Goal: Information Seeking & Learning: Learn about a topic

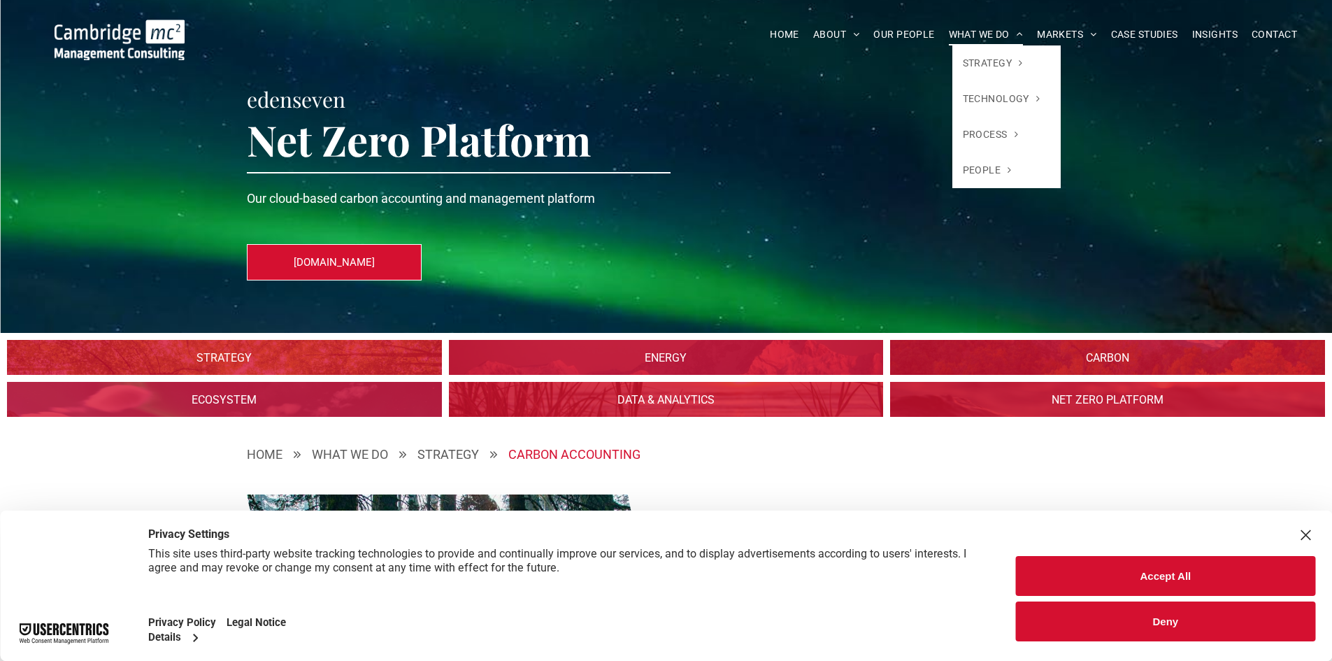
click at [971, 28] on span "WHAT WE DO" at bounding box center [986, 35] width 75 height 22
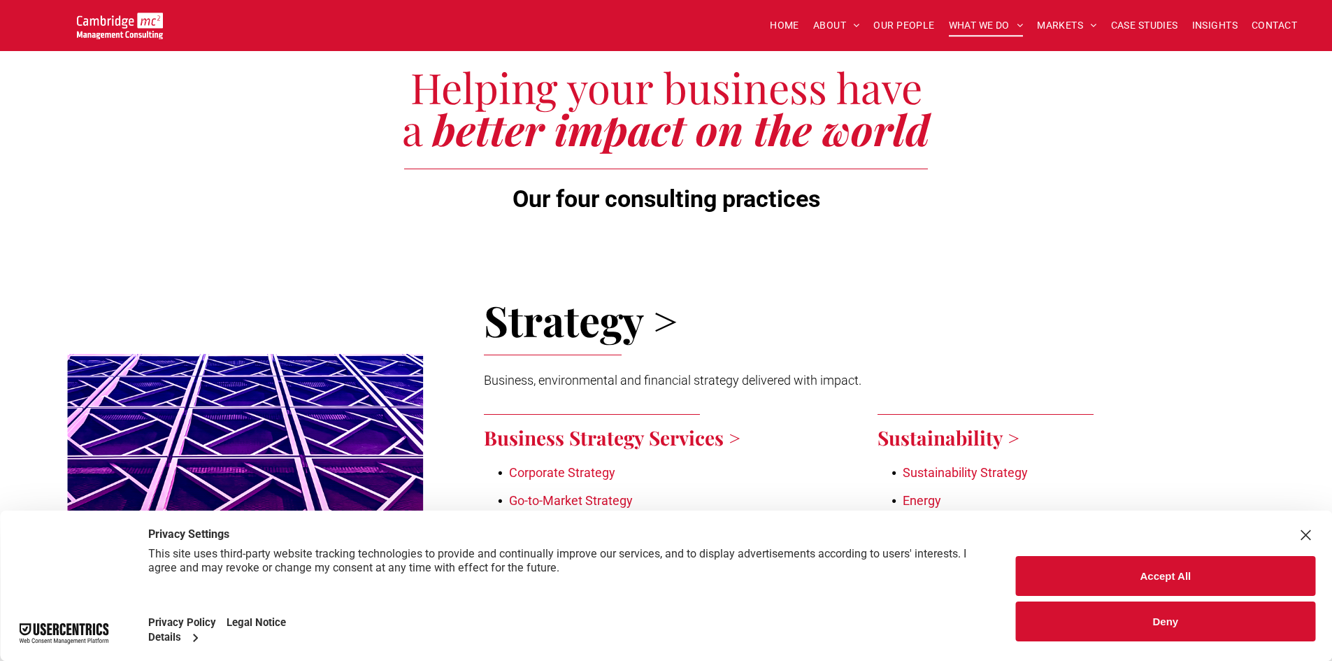
scroll to position [368, 0]
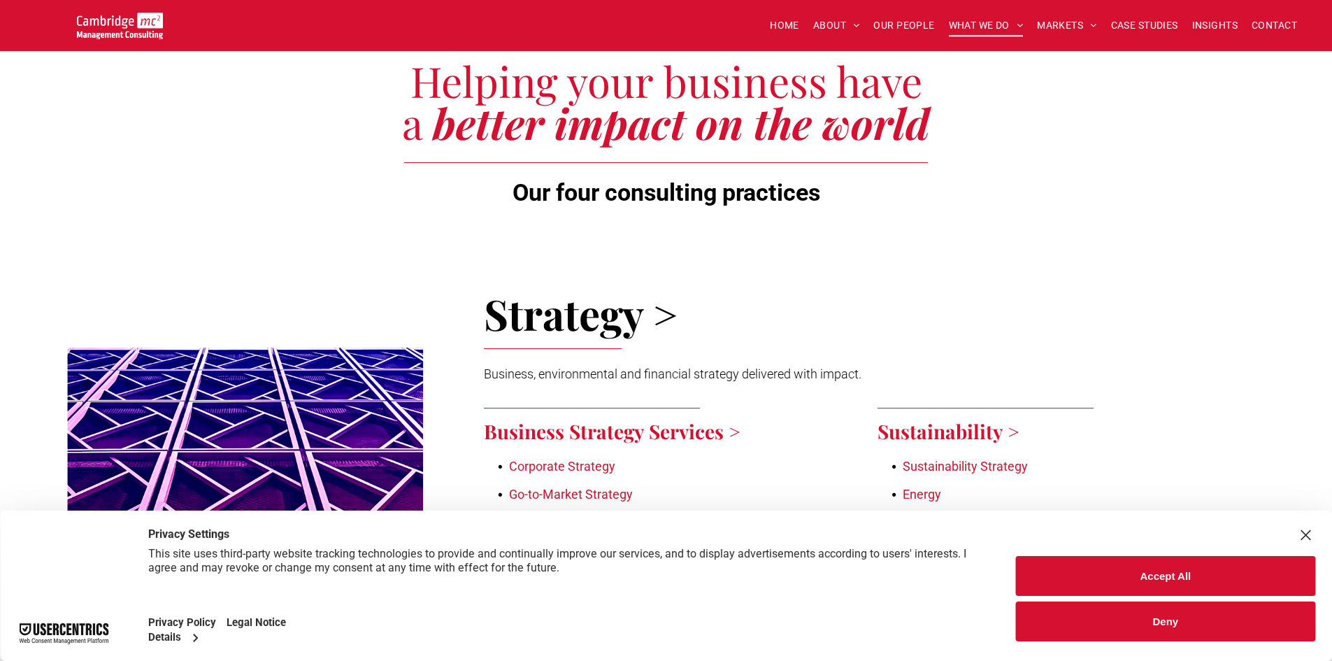
click at [1300, 540] on div "Close Layer" at bounding box center [1305, 535] width 20 height 20
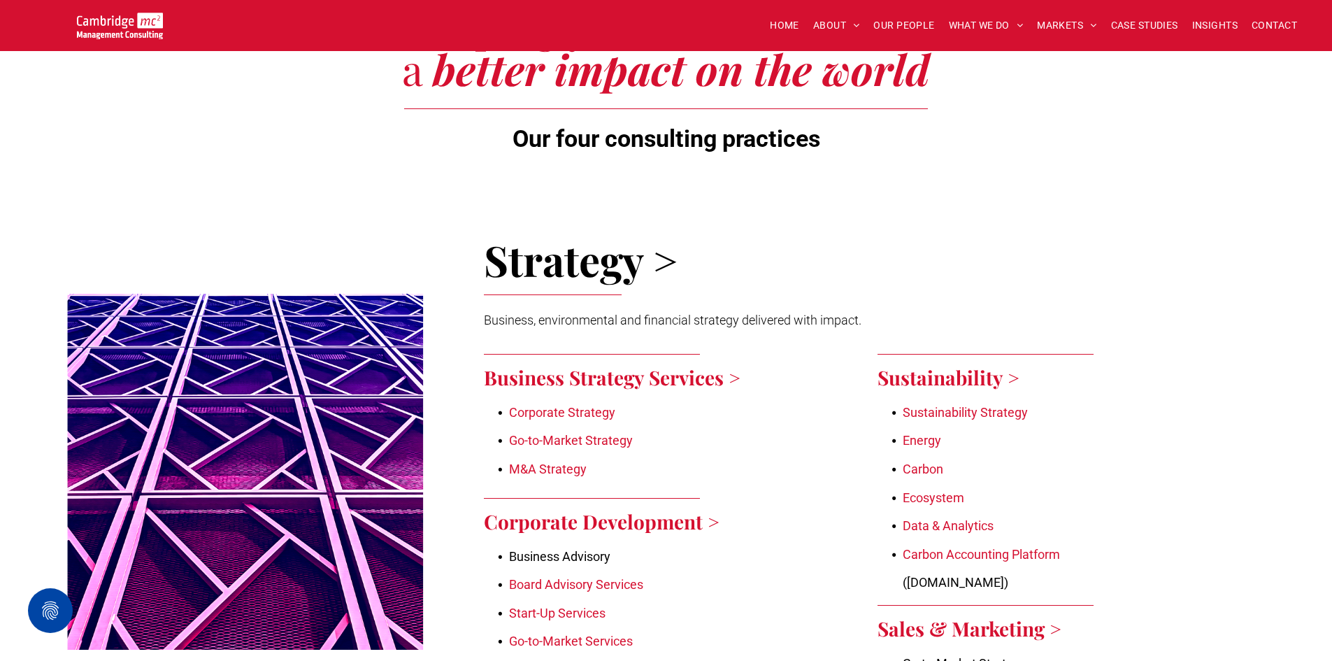
scroll to position [442, 0]
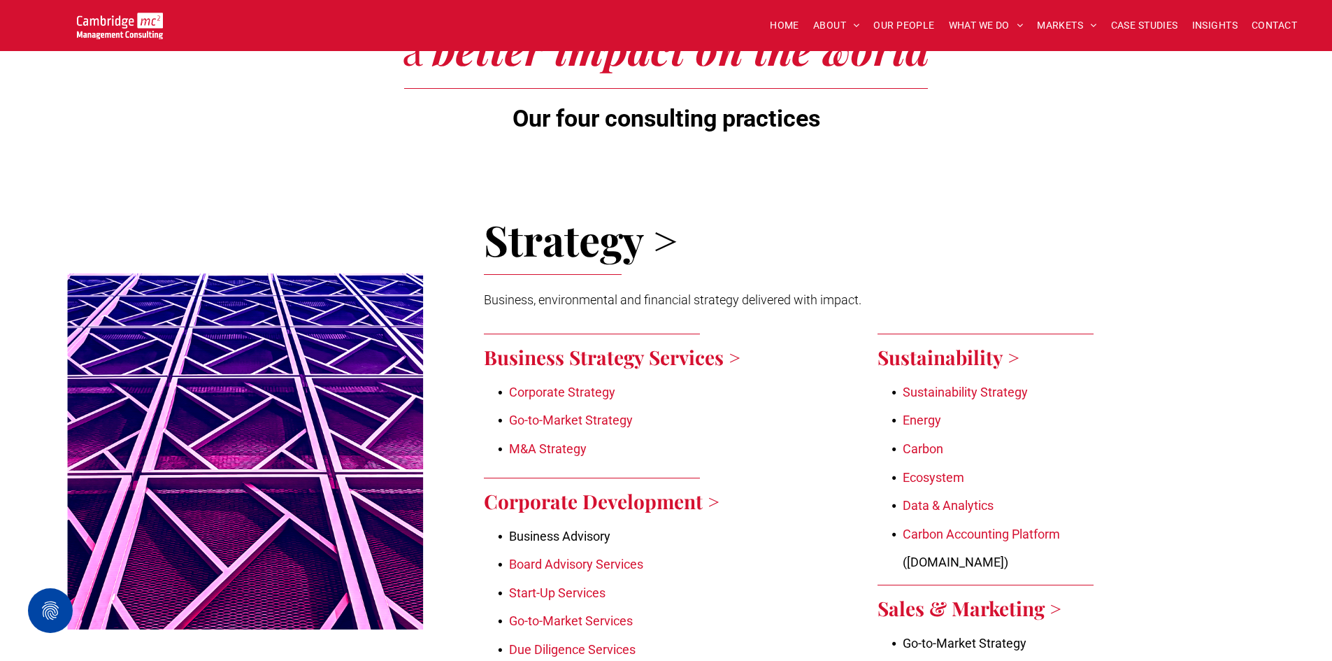
click at [932, 447] on link "Carbon" at bounding box center [922, 448] width 41 height 15
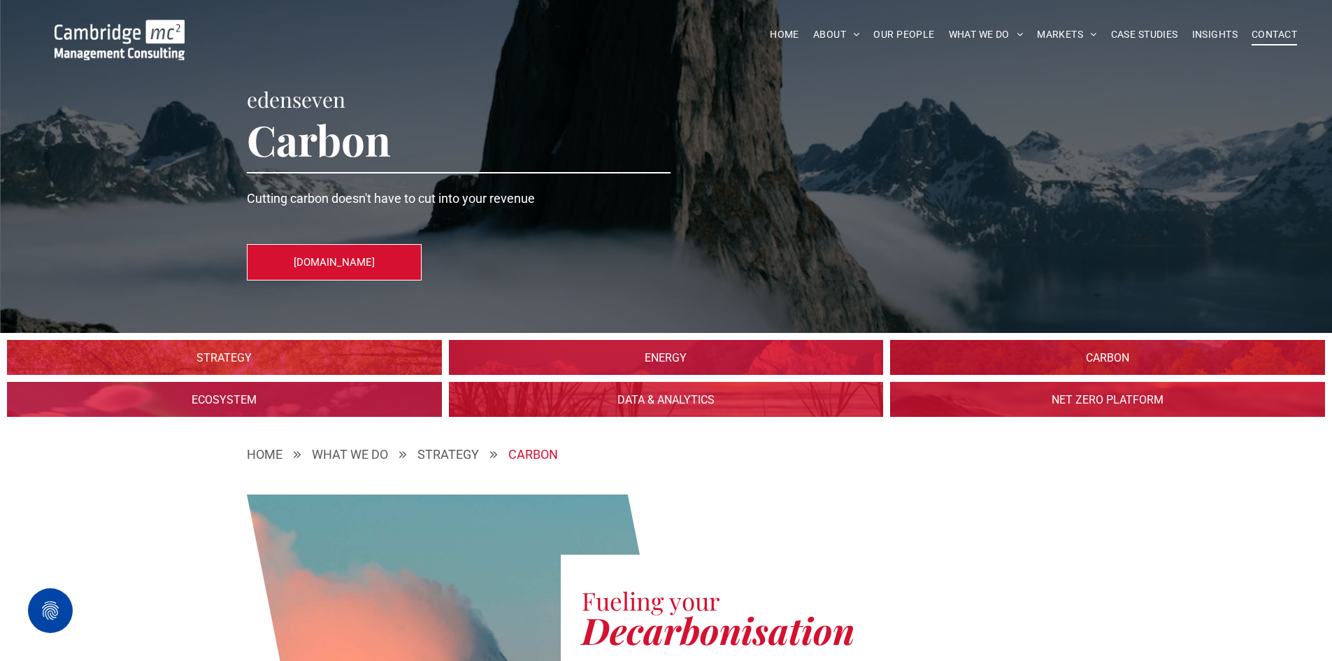
click at [1258, 34] on span "CONTACT" at bounding box center [1273, 35] width 45 height 22
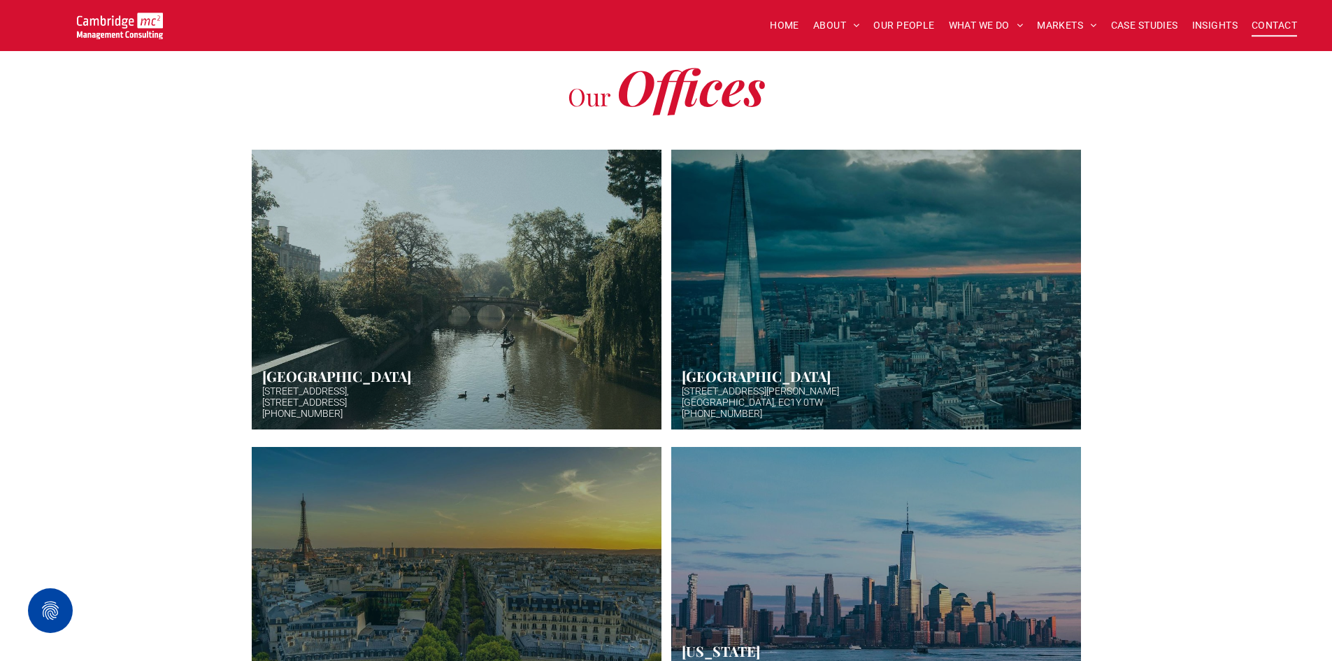
scroll to position [396, 0]
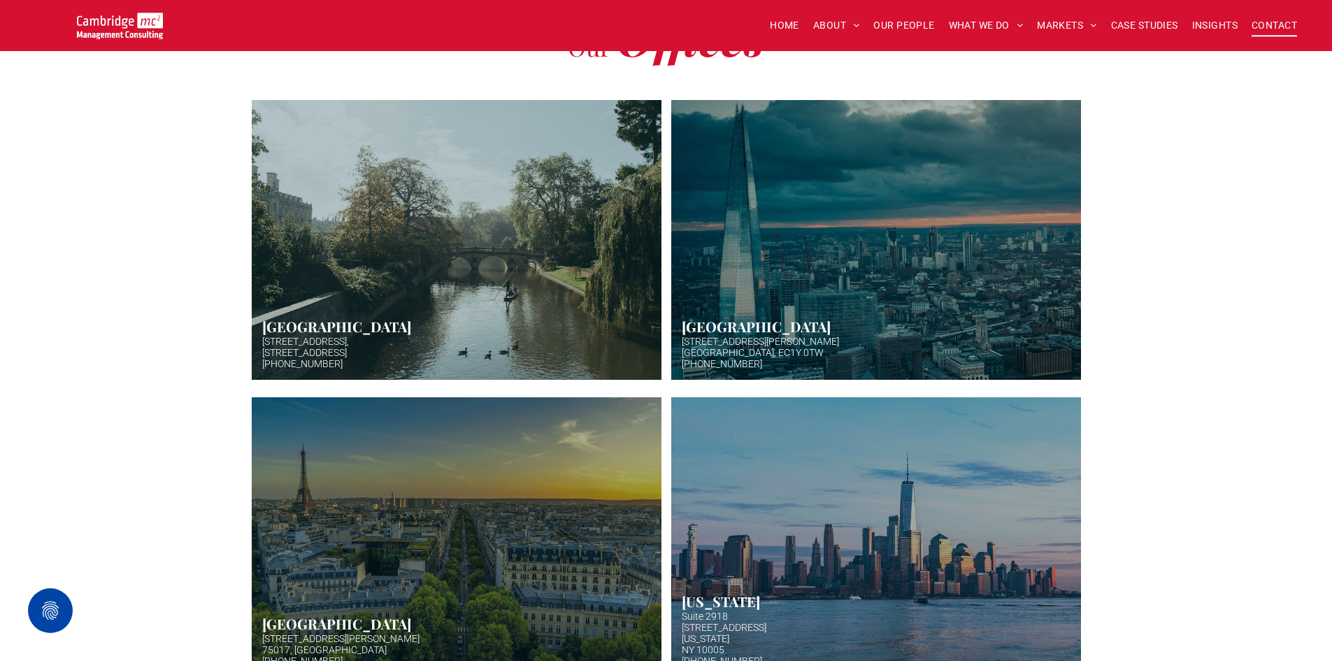
click at [388, 312] on link "Hazy afternoon photo of river and bridge in Cambridge. Punt boat in middle-dist…" at bounding box center [456, 240] width 434 height 296
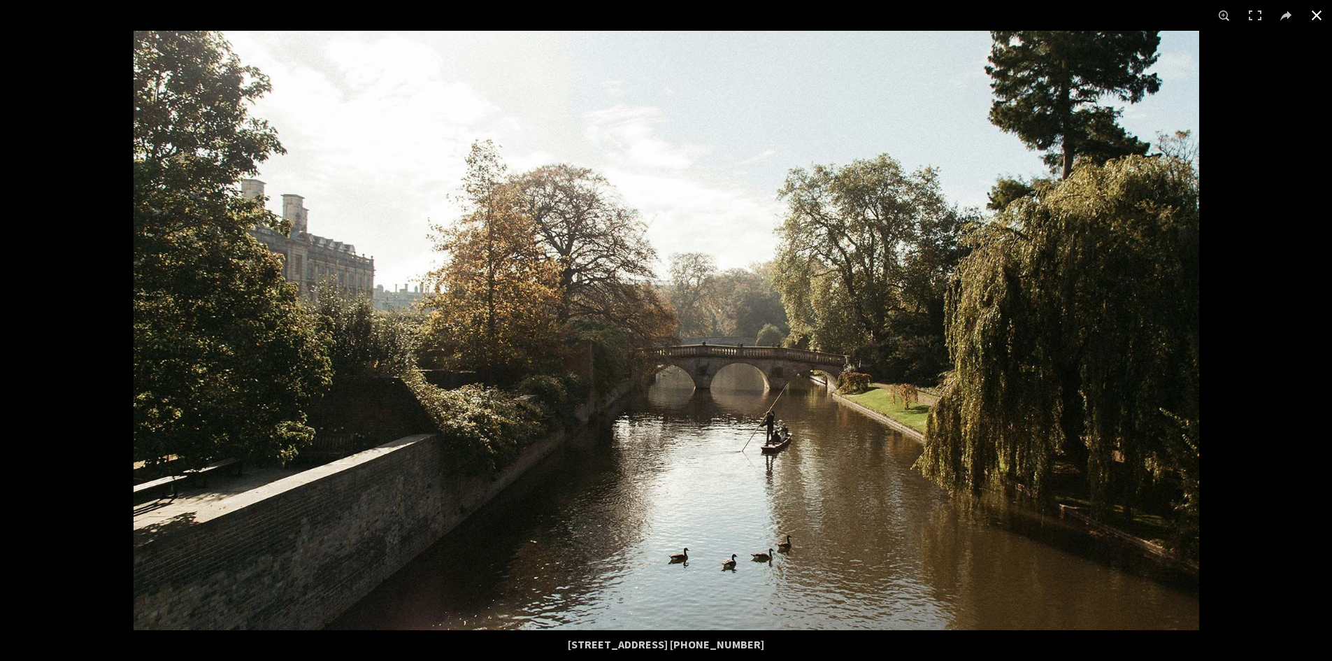
scroll to position [1494, 0]
click at [1317, 15] on button at bounding box center [1316, 15] width 31 height 31
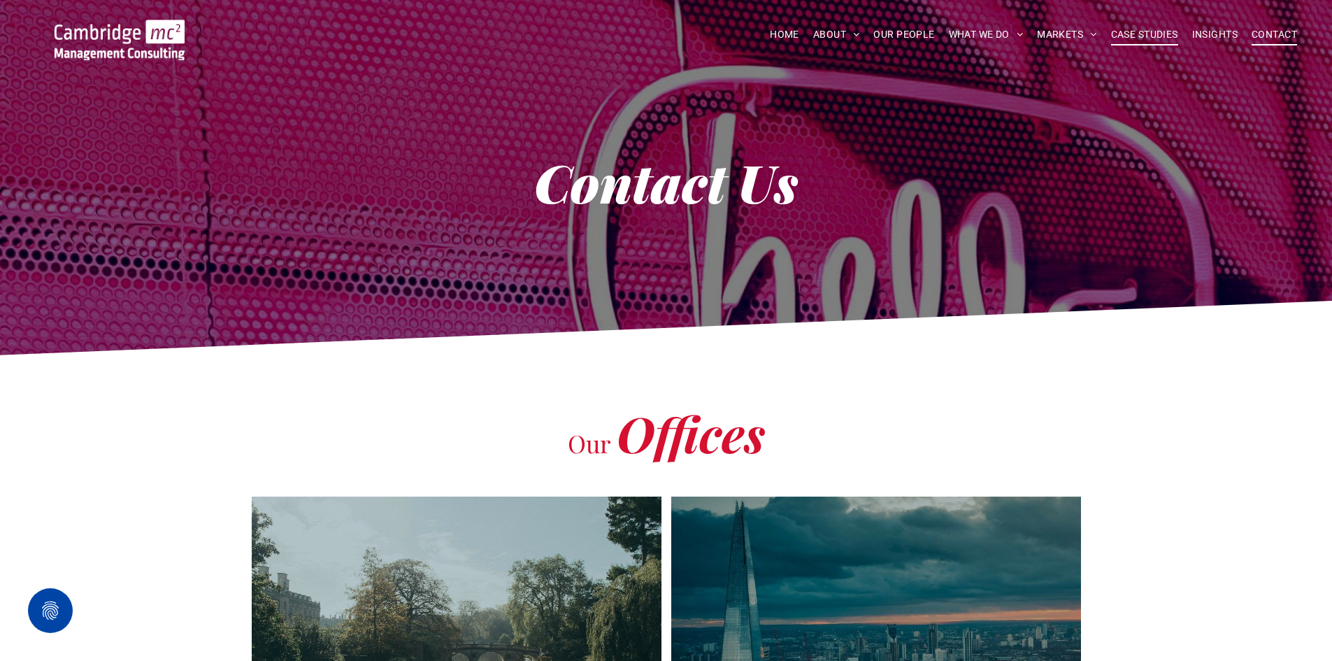
click at [1122, 41] on span "CASE STUDIES" at bounding box center [1144, 35] width 67 height 22
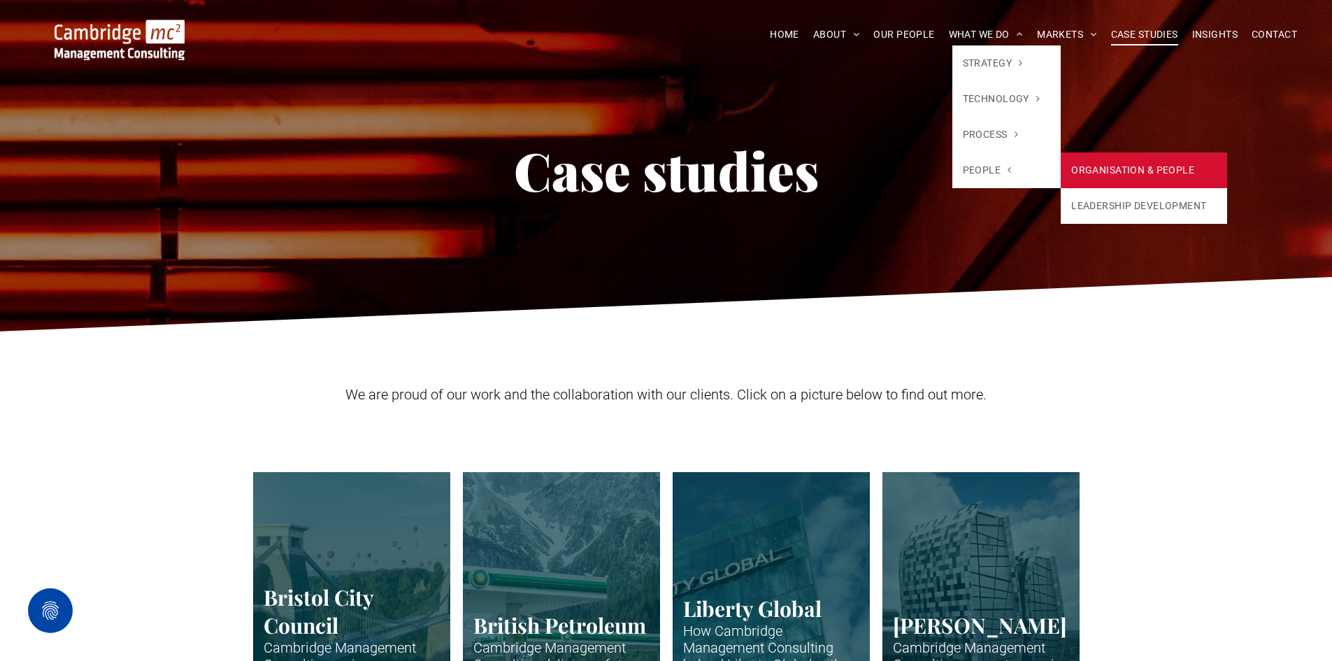
click at [1094, 171] on link "ORGANISATION & PEOPLE" at bounding box center [1143, 170] width 166 height 36
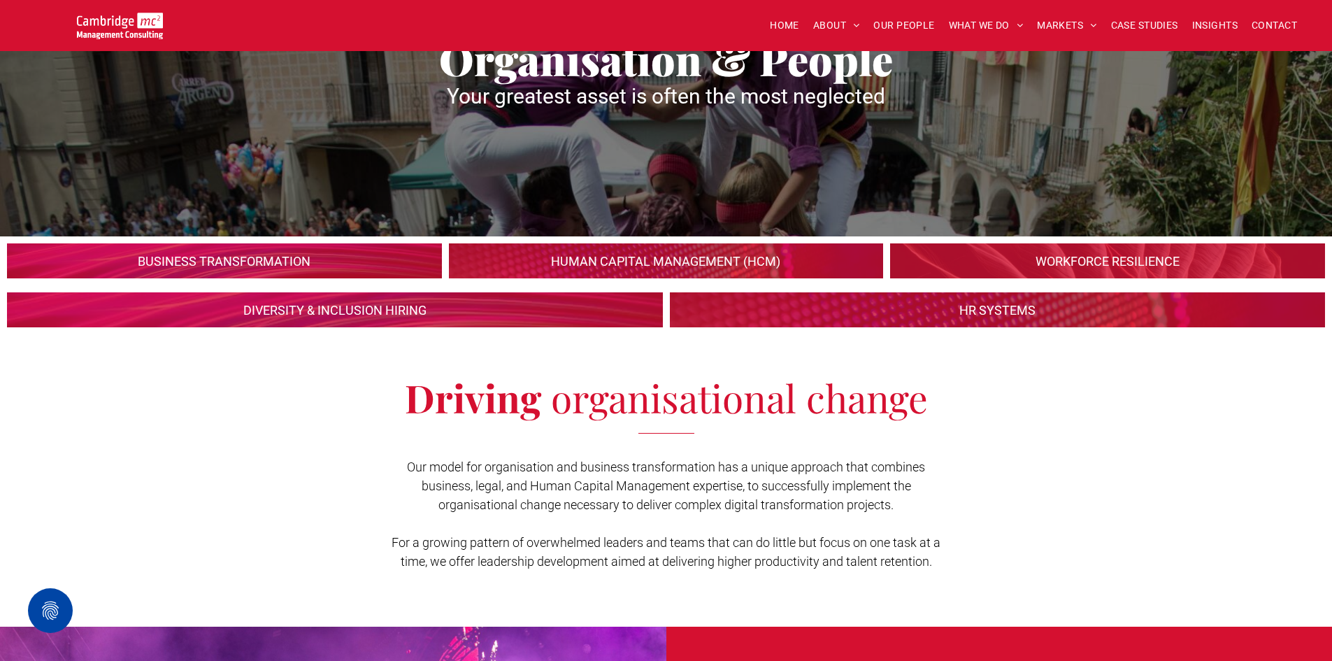
scroll to position [93, 0]
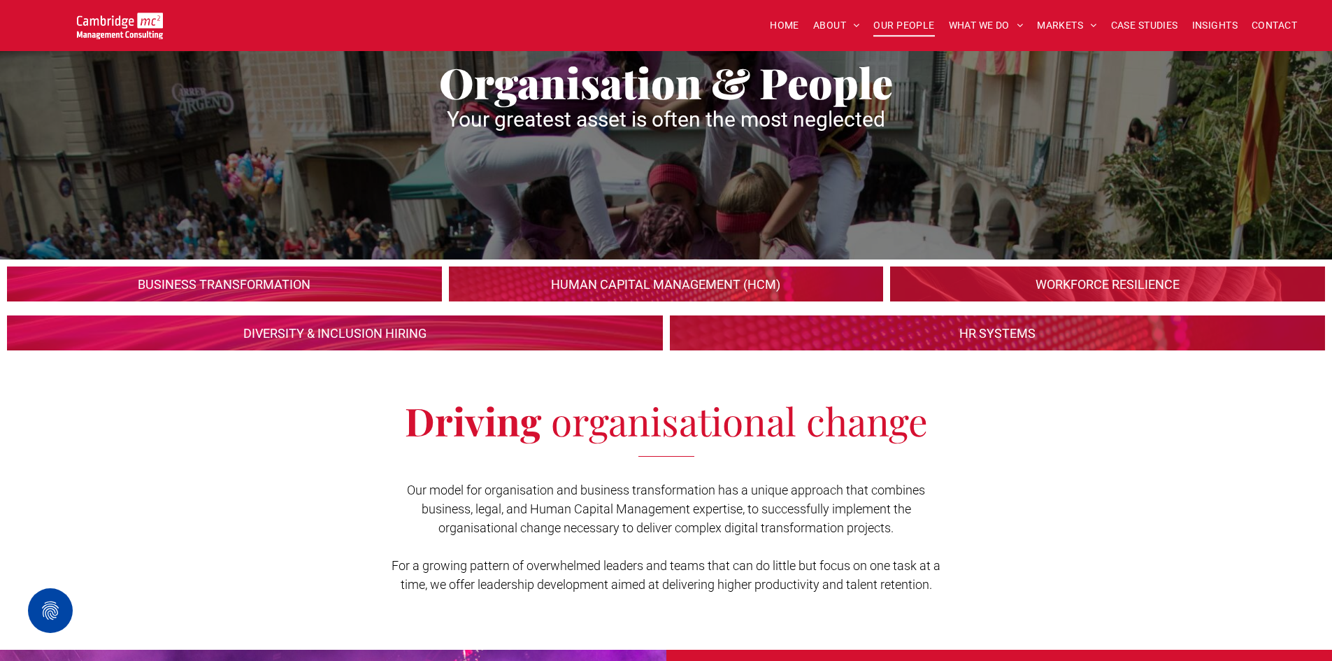
click at [898, 25] on span "OUR PEOPLE" at bounding box center [903, 26] width 61 height 22
